Goal: Task Accomplishment & Management: Manage account settings

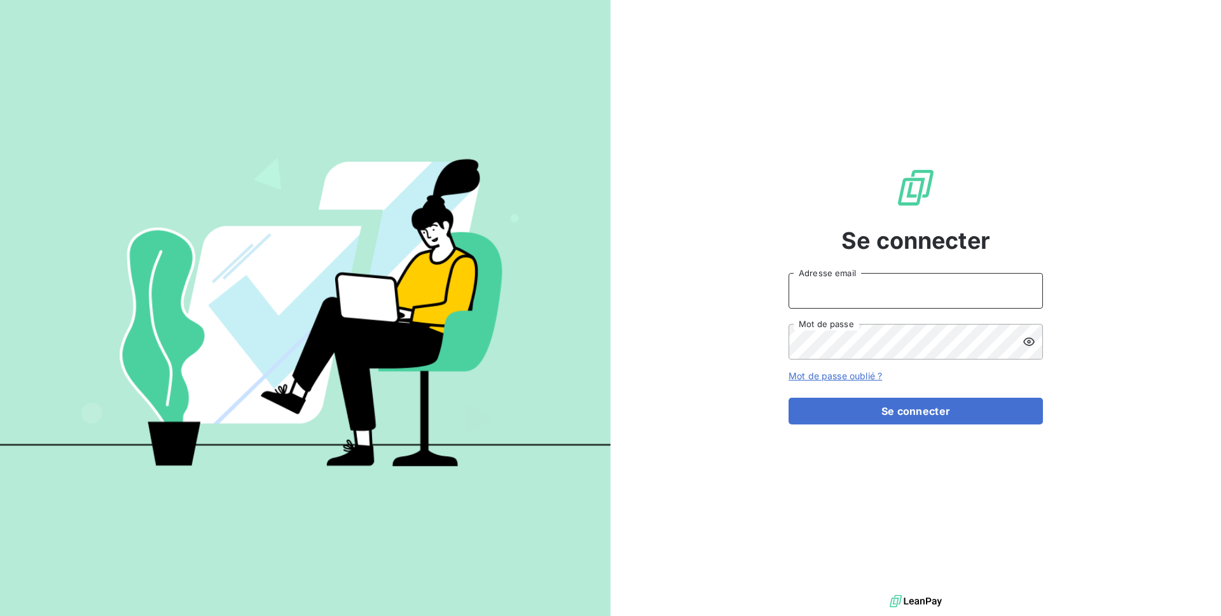
click at [815, 292] on input "Adresse email" at bounding box center [916, 291] width 254 height 36
type input "admin@savec"
click at [789, 398] on button "Se connecter" at bounding box center [916, 411] width 254 height 27
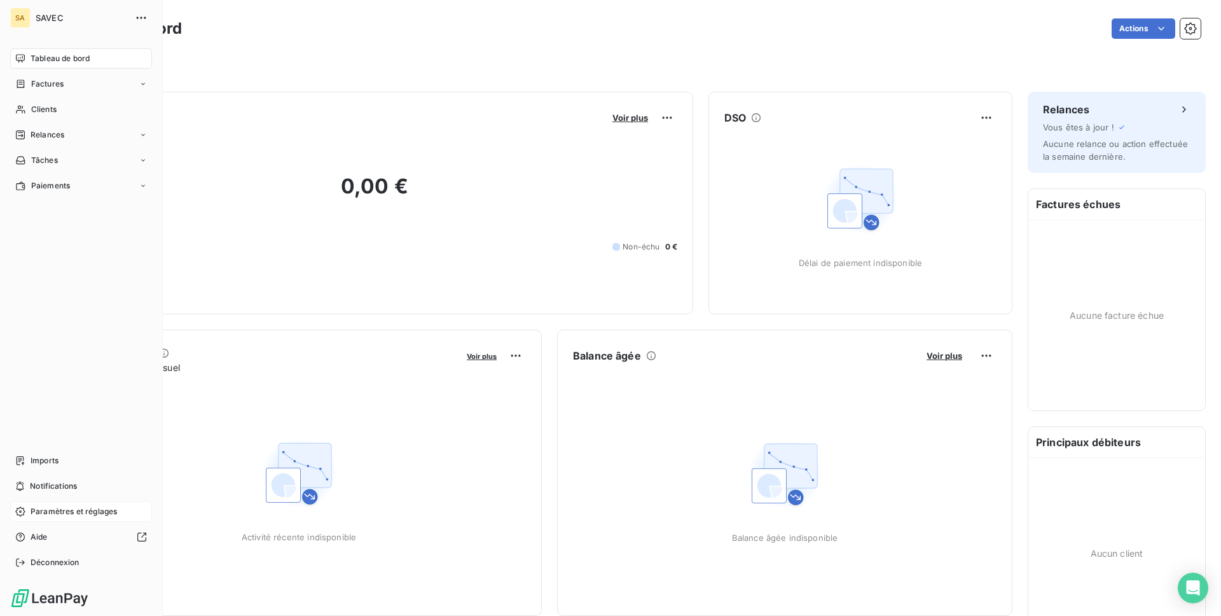
click at [88, 507] on span "Paramètres et réglages" at bounding box center [74, 511] width 87 height 11
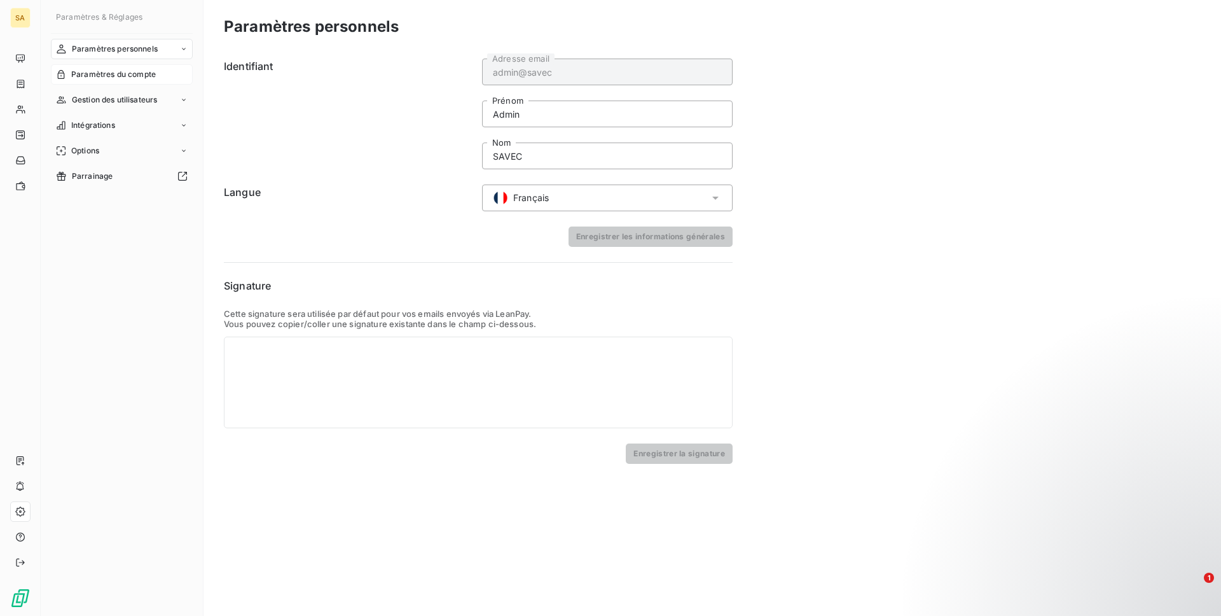
click at [118, 74] on span "Paramètres du compte" at bounding box center [113, 74] width 85 height 11
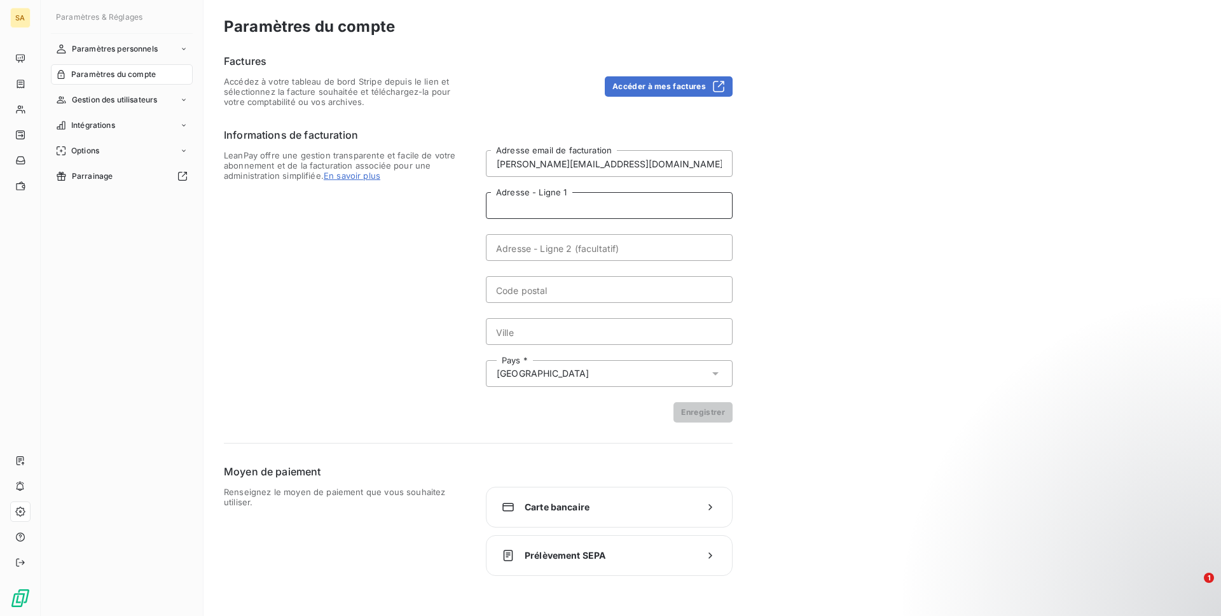
click at [570, 210] on input "Adresse - Ligne 1" at bounding box center [609, 205] width 247 height 27
paste input "VILLENEUVE"
type input "VILLENEUVE"
click at [534, 323] on input "Ville" at bounding box center [609, 331] width 247 height 27
paste input "VILLENEUVE"
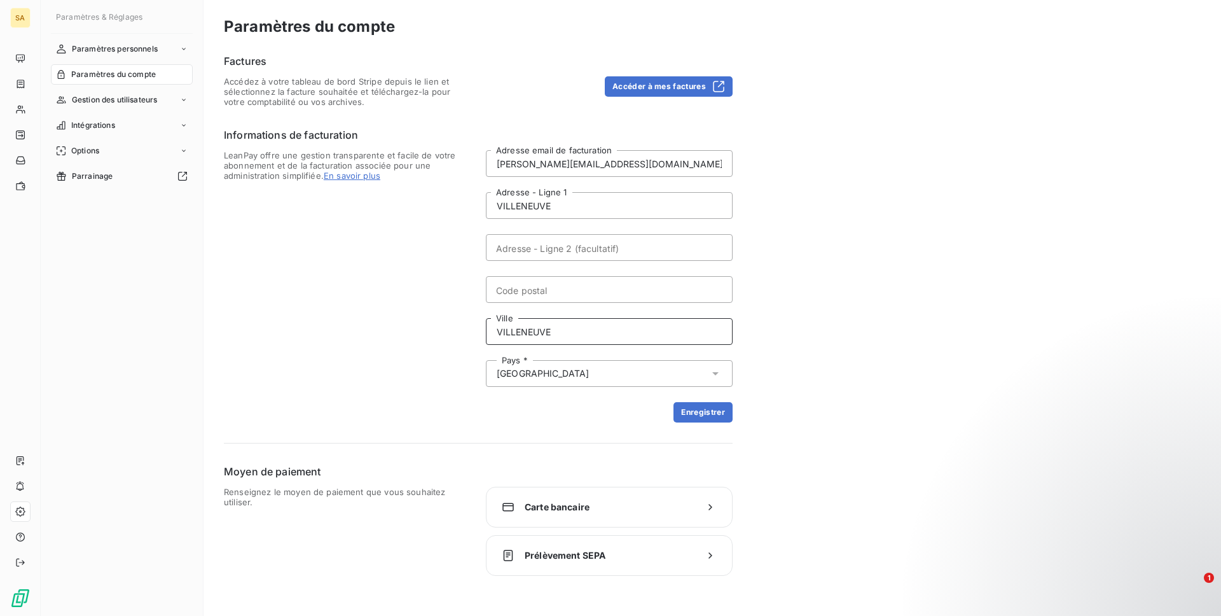
type input "VILLENEUVE"
click at [526, 203] on input "VILLENEUVE" at bounding box center [609, 205] width 247 height 27
click at [517, 288] on input "Code postal" at bounding box center [609, 289] width 247 height 27
paste input "04180"
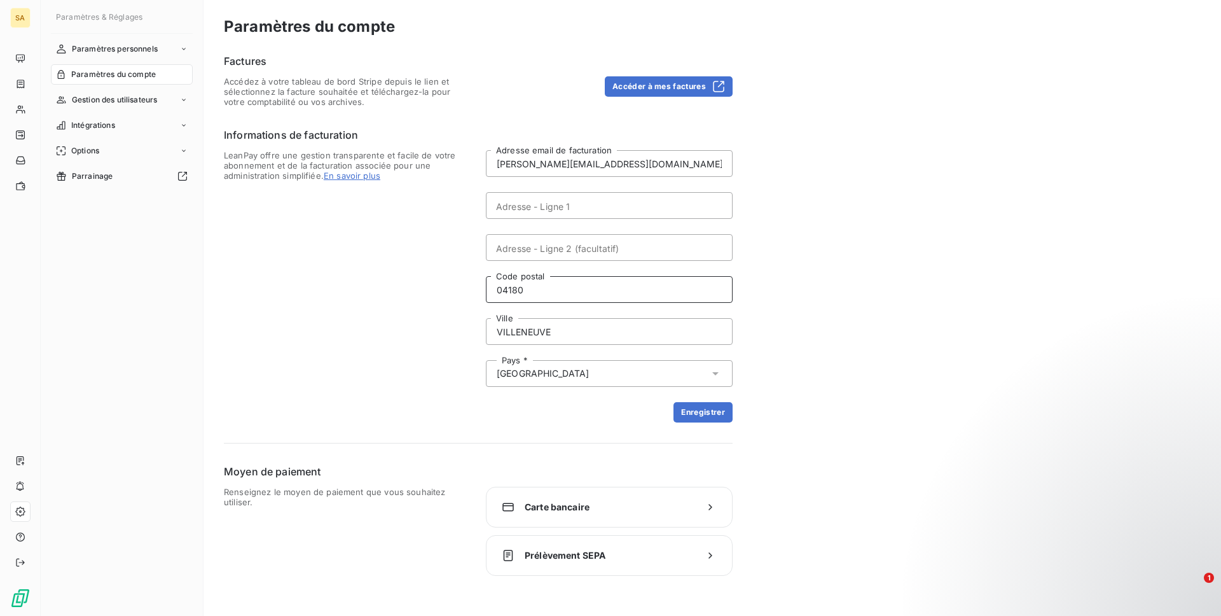
type input "04180"
click at [591, 206] on input "Adresse - Ligne 1" at bounding box center [609, 205] width 247 height 27
paste input "ZA LA TRANCHE N5"
type input "ZA LA TRANCHE N5"
click at [698, 418] on button "Enregistrer" at bounding box center [703, 412] width 59 height 20
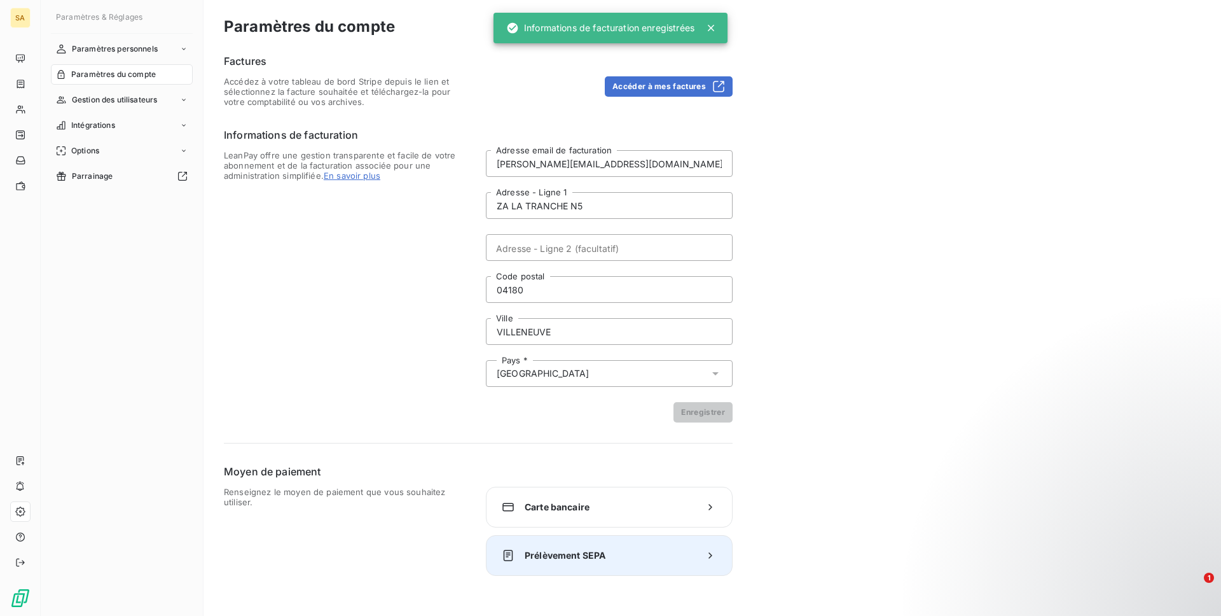
click at [581, 561] on span "Prélèvement SEPA" at bounding box center [609, 555] width 169 height 13
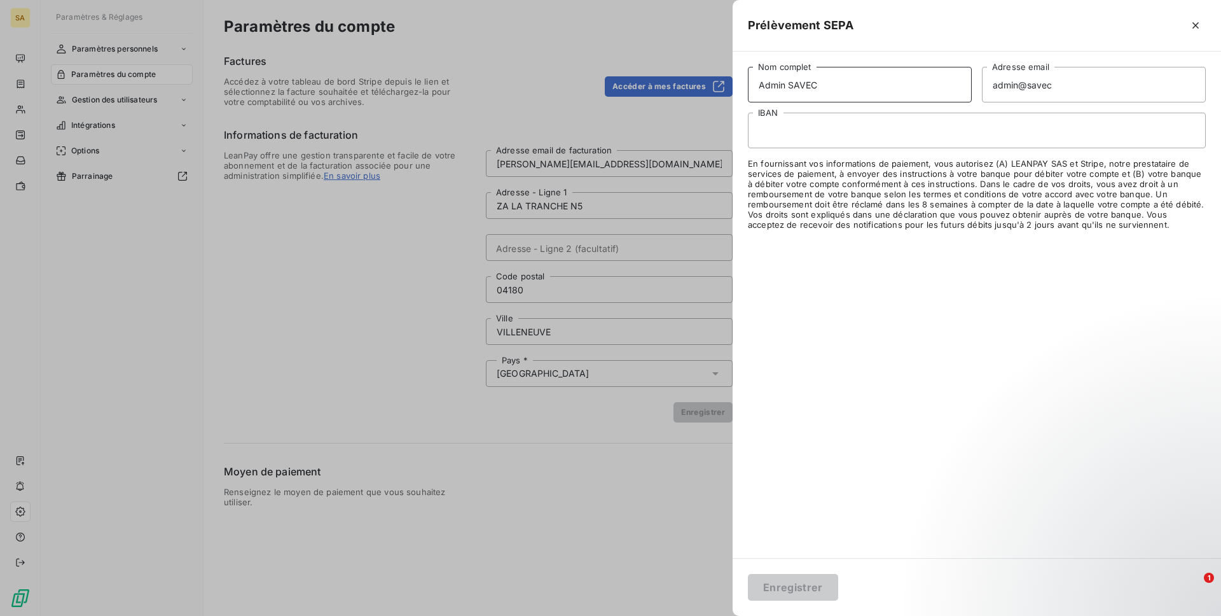
click at [776, 90] on input "Admin SAVEC" at bounding box center [860, 85] width 224 height 36
type input "A"
type input "SAVEC"
click at [1016, 83] on input "admin@savec" at bounding box center [1094, 85] width 224 height 36
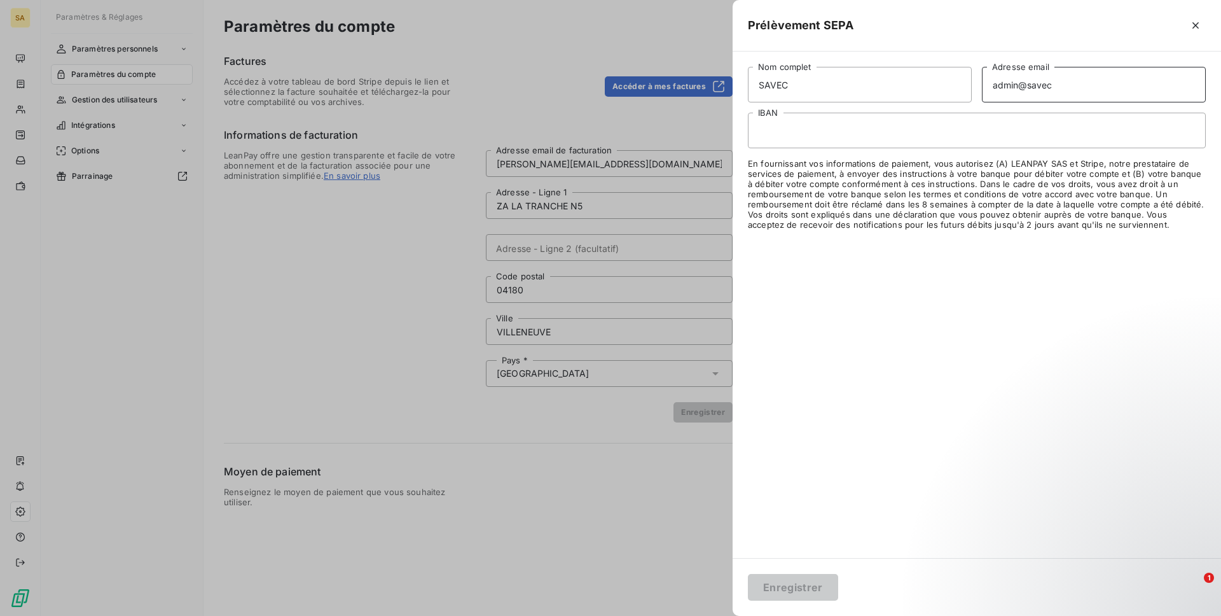
click at [1016, 83] on input "admin@savec" at bounding box center [1094, 85] width 224 height 36
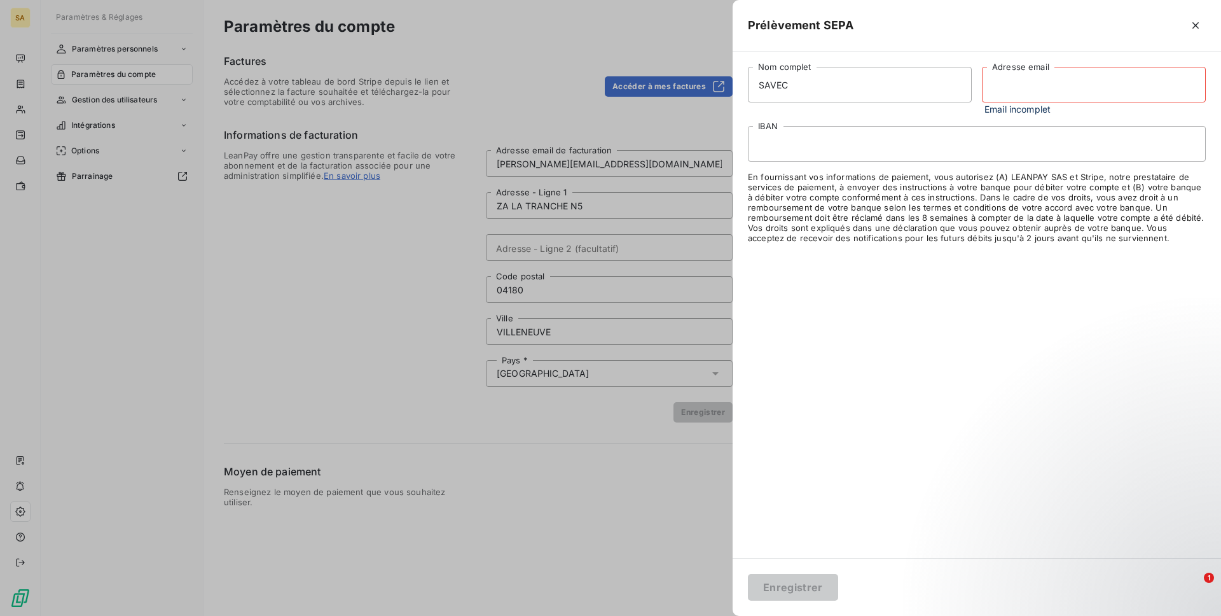
paste input "[PERSON_NAME][EMAIL_ADDRESS][DOMAIN_NAME]"
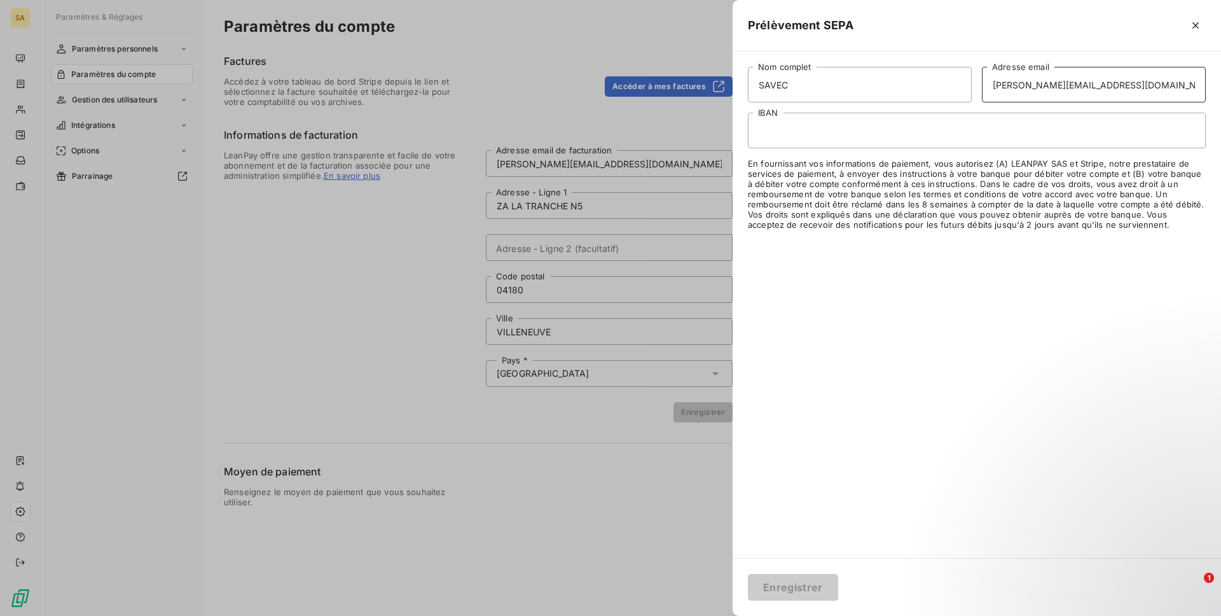
type input "[PERSON_NAME][EMAIL_ADDRESS][DOMAIN_NAME]"
click at [792, 120] on div at bounding box center [977, 131] width 458 height 36
click at [810, 587] on button "Enregistrer" at bounding box center [793, 587] width 90 height 27
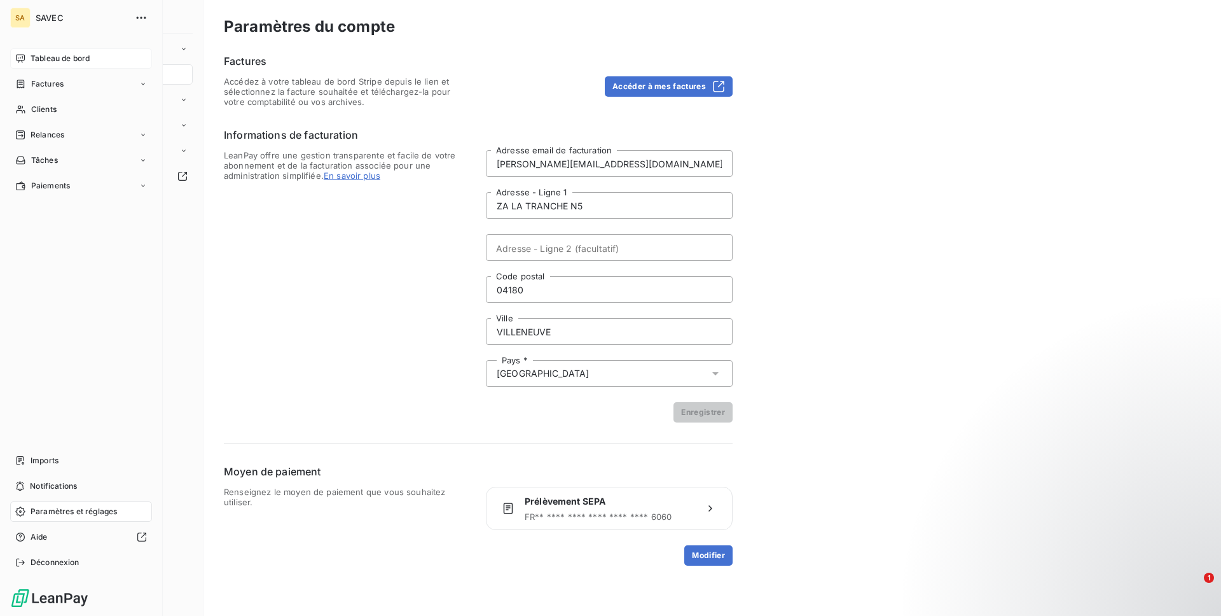
click at [36, 57] on span "Tableau de bord" at bounding box center [60, 58] width 59 height 11
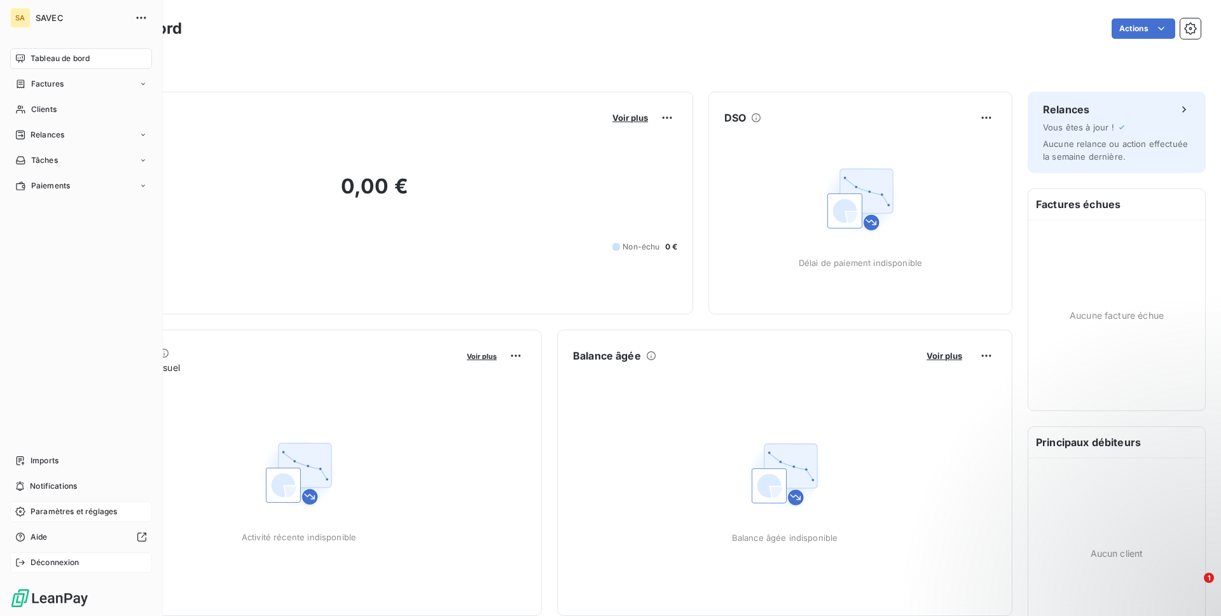
click at [70, 557] on span "Déconnexion" at bounding box center [55, 562] width 49 height 11
